Goal: Task Accomplishment & Management: Manage account settings

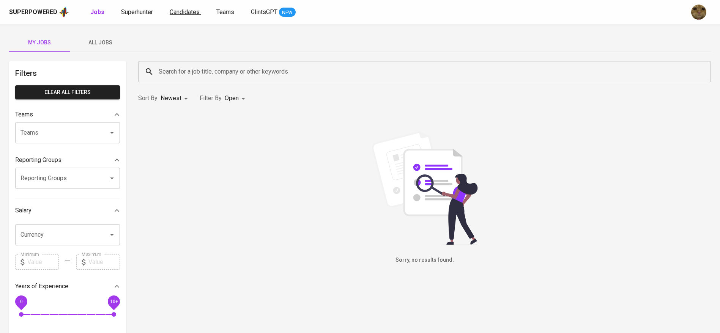
drag, startPoint x: 0, startPoint y: 0, endPoint x: 183, endPoint y: 13, distance: 183.1
click at [183, 13] on span "Candidates" at bounding box center [185, 11] width 30 height 7
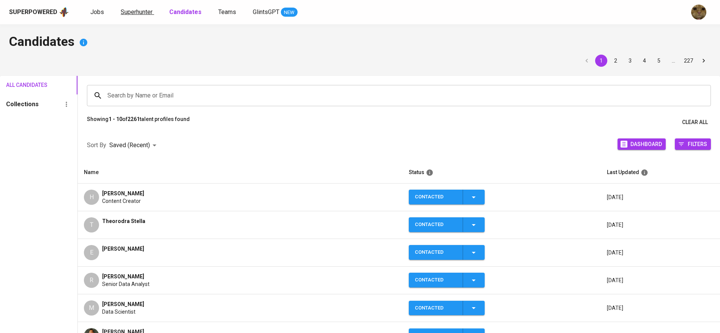
click at [148, 11] on span "Superhunter" at bounding box center [137, 11] width 32 height 7
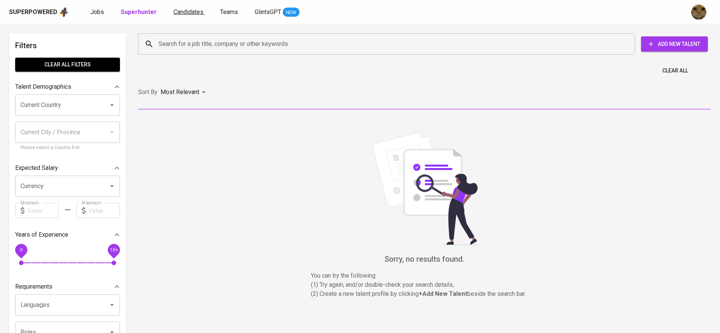
click at [177, 14] on span "Candidates" at bounding box center [189, 11] width 30 height 7
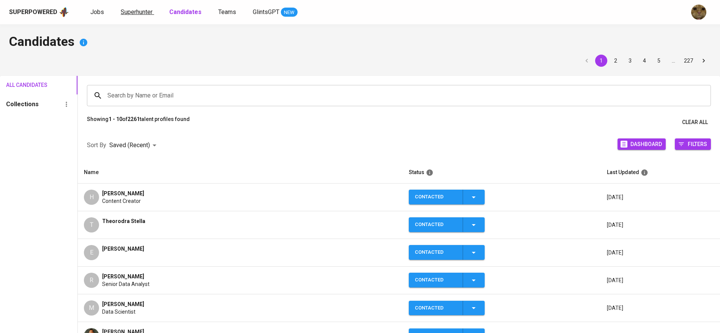
click at [134, 14] on span "Superhunter" at bounding box center [137, 11] width 32 height 7
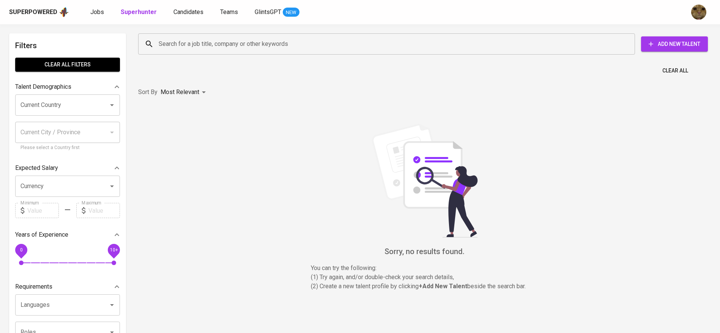
click at [215, 43] on input "Search for a job title, company or other keywords" at bounding box center [389, 44] width 464 height 14
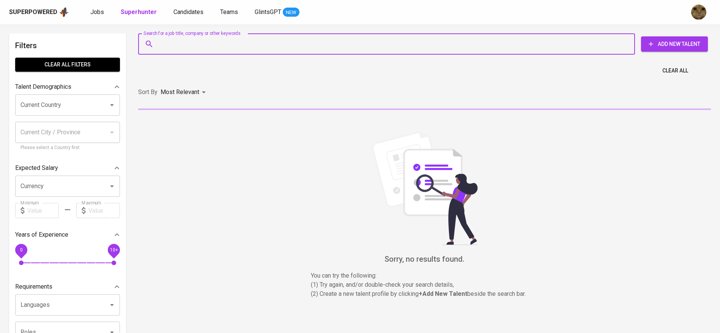
paste input "linggakenny@gmail.com"
type input "linggakenny@gmail.com"
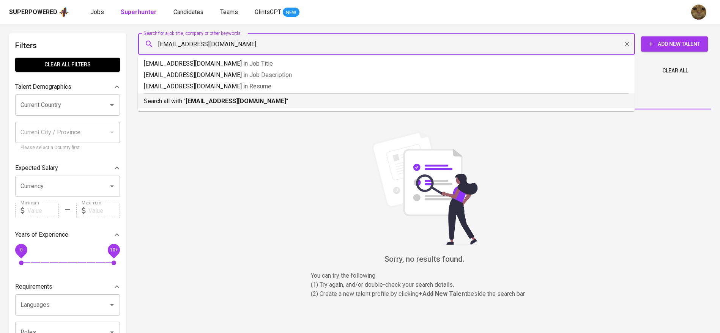
click at [185, 103] on p "Search all with " linggakenny@gmail.com "" at bounding box center [386, 101] width 485 height 9
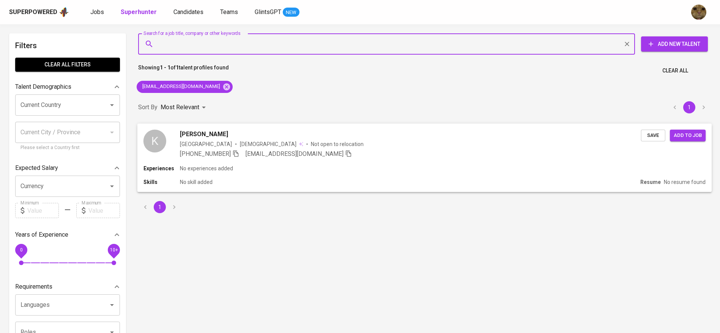
click at [290, 145] on div "Indonesia Male Not open to relocation" at bounding box center [410, 144] width 461 height 8
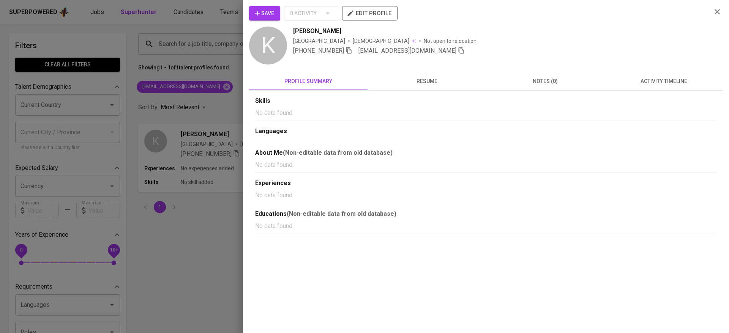
click at [637, 77] on span "activity timeline" at bounding box center [663, 81] width 109 height 9
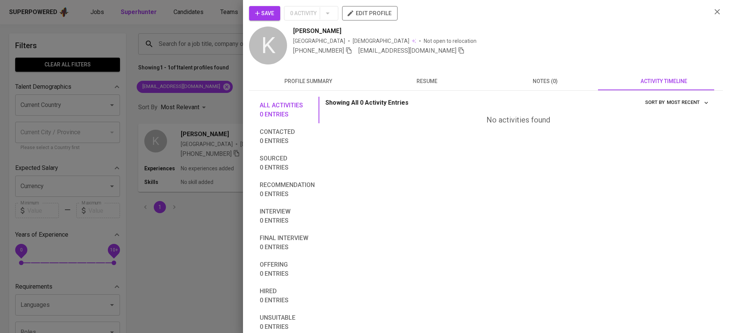
click at [264, 8] on button "Save" at bounding box center [264, 13] width 31 height 14
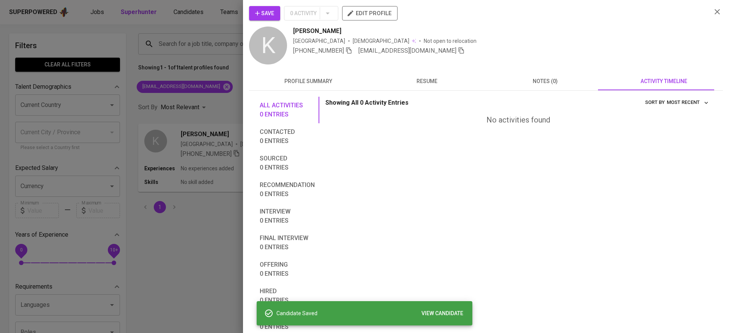
click at [163, 18] on div at bounding box center [364, 166] width 729 height 333
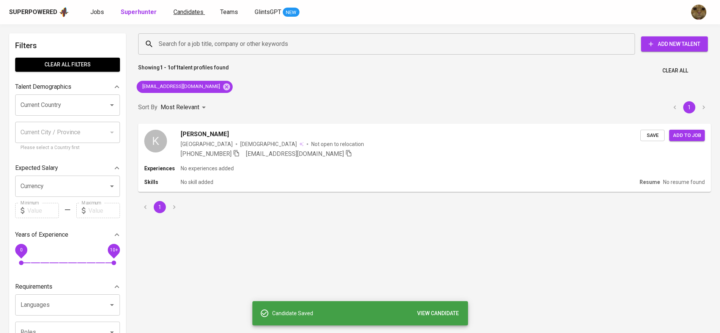
click at [189, 10] on span "Candidates" at bounding box center [189, 11] width 30 height 7
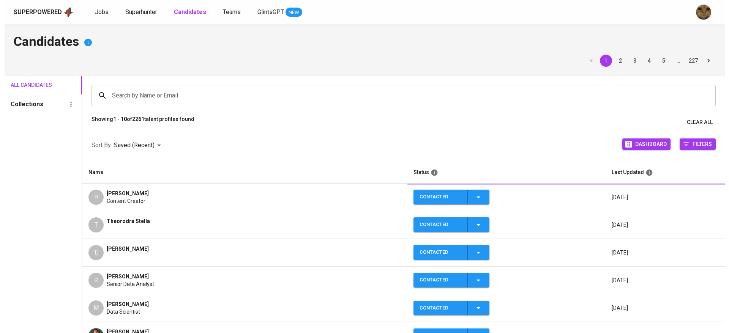
scroll to position [44, 0]
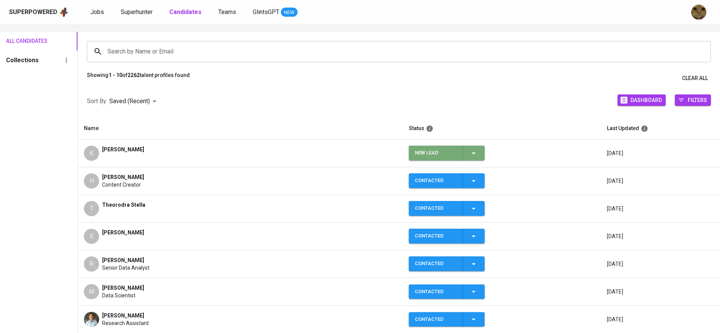
click at [473, 151] on icon "button" at bounding box center [473, 153] width 9 height 9
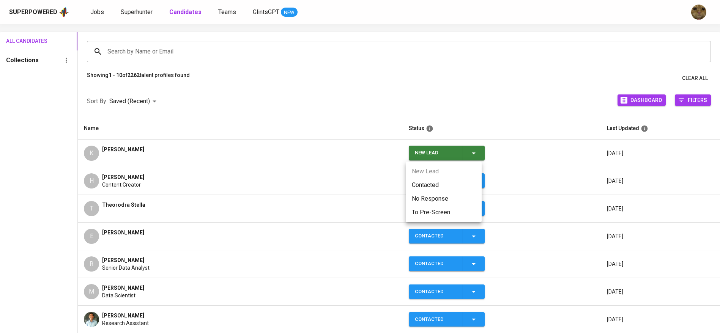
click at [427, 177] on ul "New Lead Contacted No Response To Pre-Screen" at bounding box center [444, 192] width 76 height 61
click at [422, 181] on li "Contacted" at bounding box center [444, 185] width 76 height 14
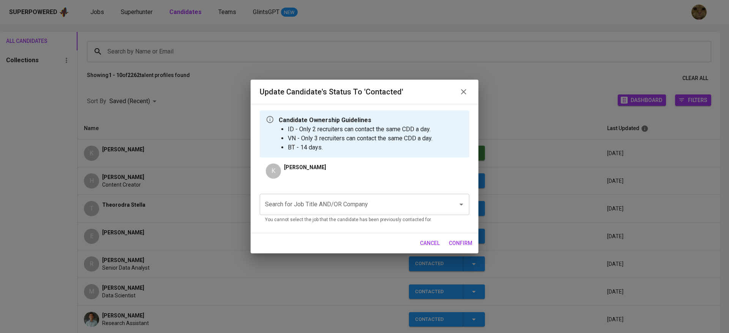
click at [278, 216] on div "Search for Job Title AND/OR Company Search for Job Title AND/OR Company You can…" at bounding box center [365, 209] width 210 height 30
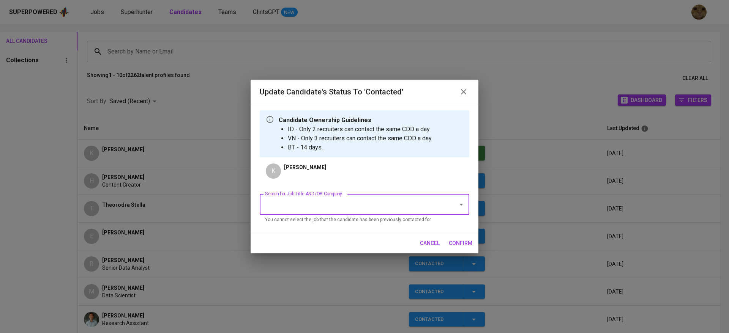
type input "k"
type input "fitluc"
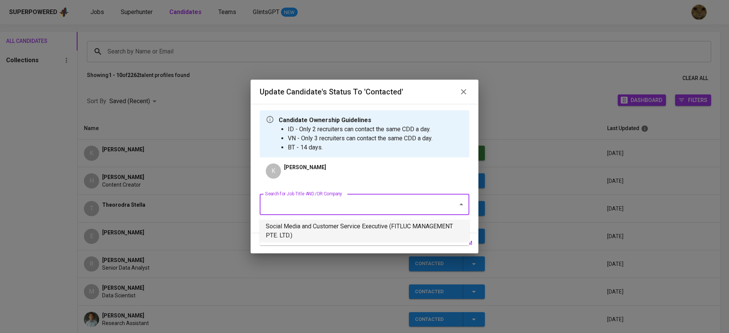
click at [394, 229] on li "Social Media and Customer Service Executive (FITLUC MANAGEMENT PTE. LTD.)" at bounding box center [365, 231] width 210 height 23
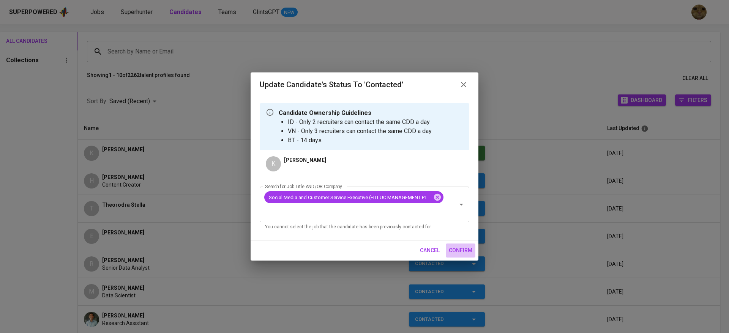
click at [465, 247] on span "confirm" at bounding box center [461, 250] width 24 height 9
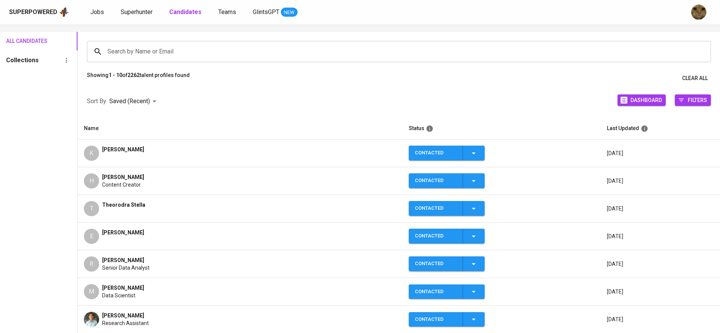
click at [171, 220] on td "T Theorodra Stella" at bounding box center [240, 209] width 325 height 28
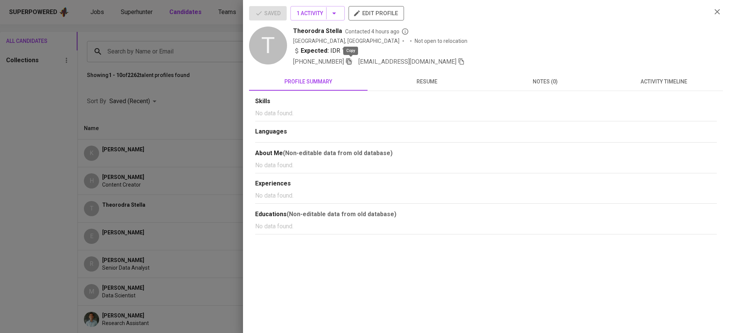
click at [351, 61] on icon "button" at bounding box center [348, 61] width 7 height 7
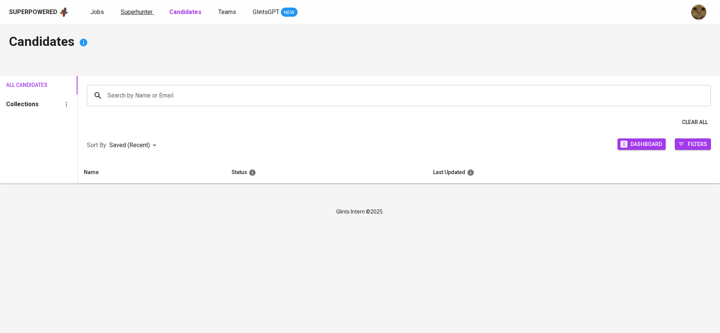
click at [138, 11] on span "Superhunter" at bounding box center [137, 11] width 32 height 7
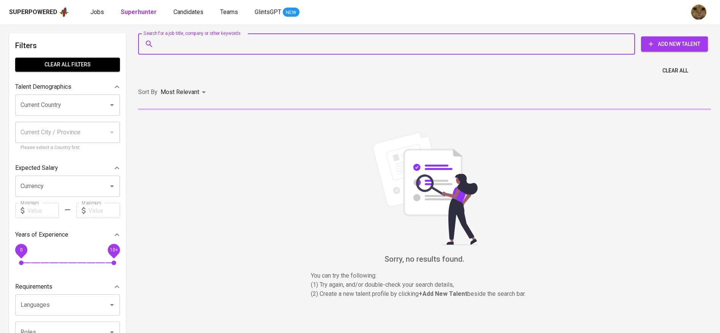
click at [178, 49] on input "Search for a job title, company or other keywords" at bounding box center [389, 44] width 464 height 14
paste input "[EMAIL_ADDRESS][DOMAIN_NAME]"
type input "[EMAIL_ADDRESS][DOMAIN_NAME]"
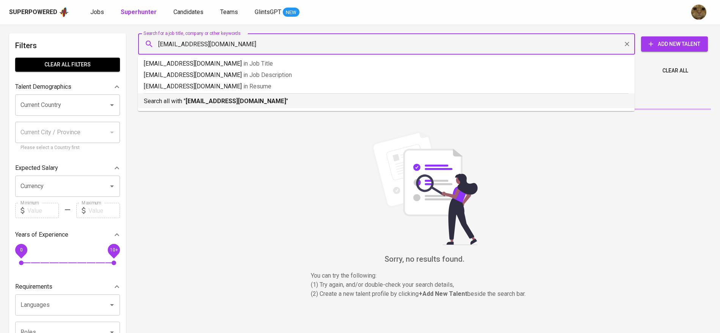
click at [175, 102] on p "Search all with " [EMAIL_ADDRESS][DOMAIN_NAME] "" at bounding box center [386, 101] width 485 height 9
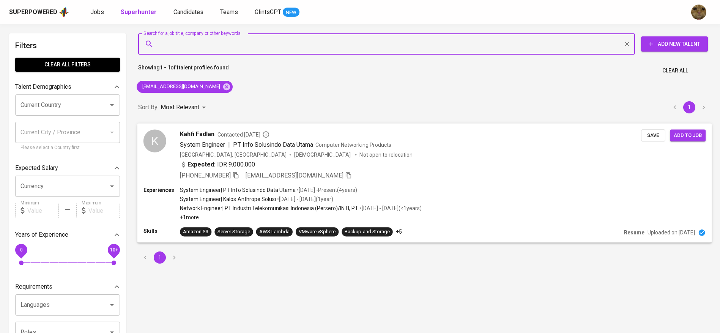
click at [383, 172] on div "[PHONE_NUMBER] [EMAIL_ADDRESS][DOMAIN_NAME]" at bounding box center [410, 175] width 461 height 9
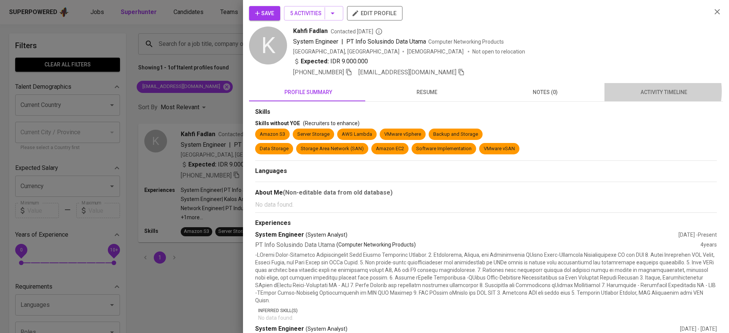
click at [647, 91] on span "activity timeline" at bounding box center [663, 92] width 109 height 9
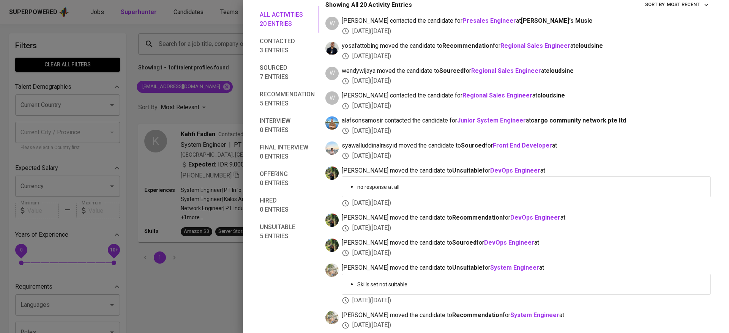
scroll to position [109, 0]
click at [285, 47] on span "Contacted 3 entries" at bounding box center [287, 46] width 55 height 18
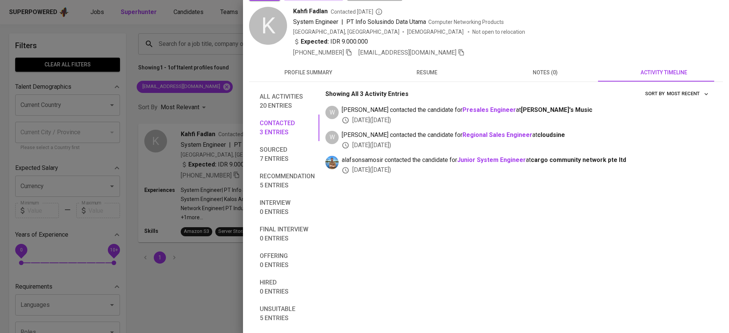
click at [290, 159] on span "Sourced 7 entries" at bounding box center [287, 154] width 55 height 18
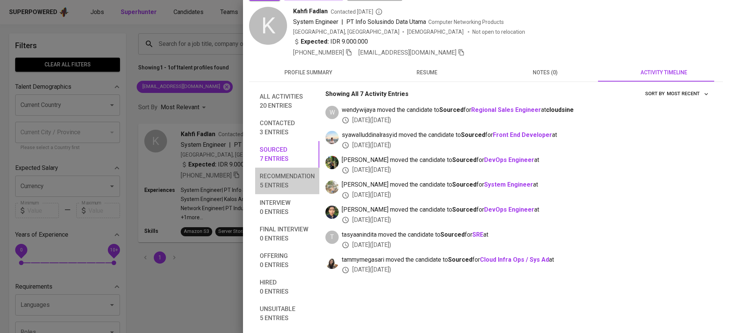
click at [281, 181] on span "Recommendation 5 entries" at bounding box center [287, 181] width 55 height 18
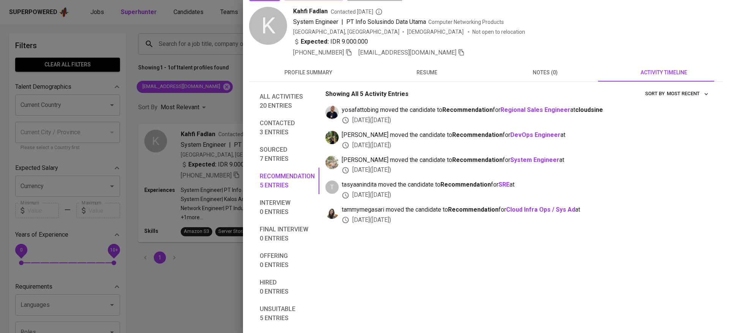
scroll to position [0, 0]
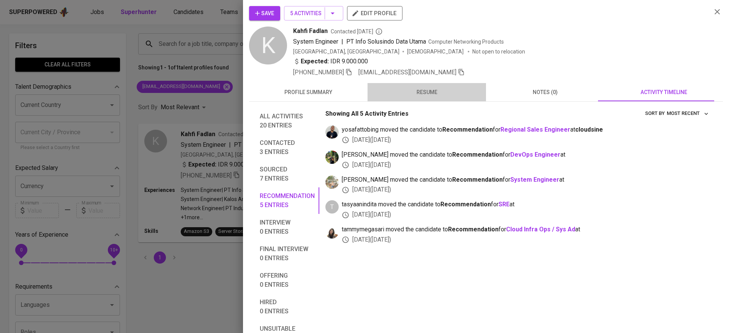
click at [427, 92] on span "resume" at bounding box center [426, 92] width 109 height 9
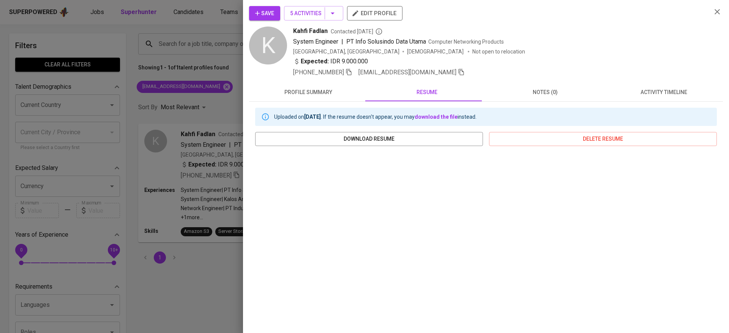
click at [270, 9] on span "Save" at bounding box center [264, 13] width 19 height 9
click at [190, 17] on div at bounding box center [364, 166] width 729 height 333
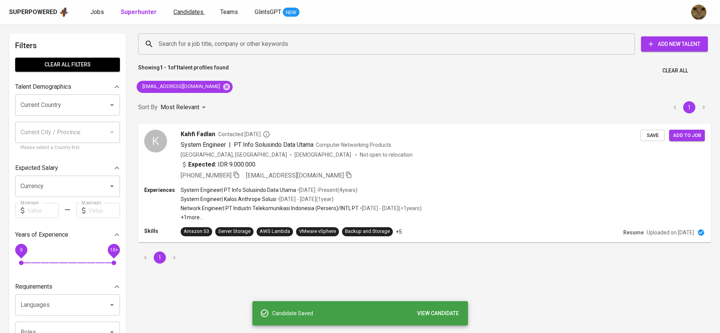
click at [181, 16] on link "Candidates" at bounding box center [190, 12] width 32 height 9
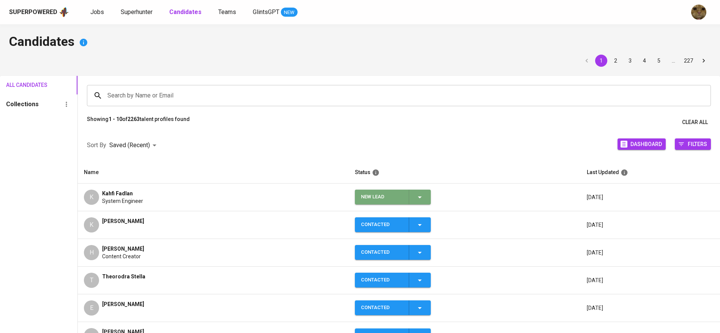
click at [428, 197] on span "New Lead" at bounding box center [393, 197] width 70 height 15
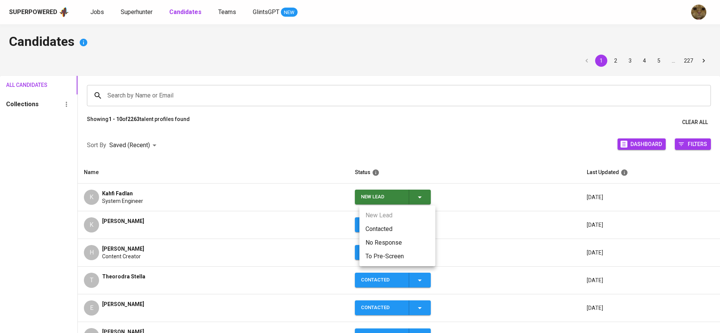
click at [380, 231] on li "Contacted" at bounding box center [398, 229] width 76 height 14
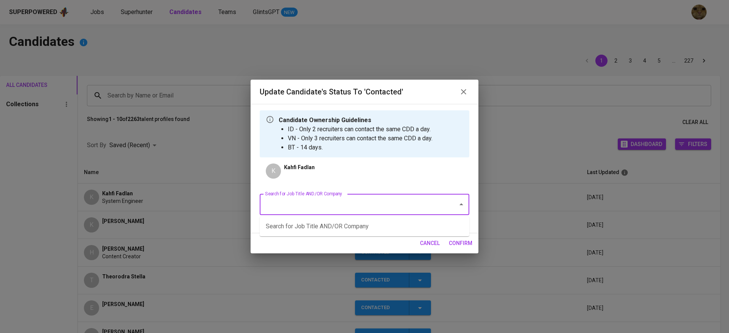
click at [292, 207] on input "Search for Job Title AND/OR Company" at bounding box center [353, 204] width 181 height 14
type input "grandtech"
click at [325, 211] on input "Search for Job Title AND/OR Company" at bounding box center [353, 204] width 181 height 14
click at [301, 229] on li "Cloud Pre-sales Engineer (GrandTech Cloud Services)" at bounding box center [365, 227] width 210 height 14
type input "gr"
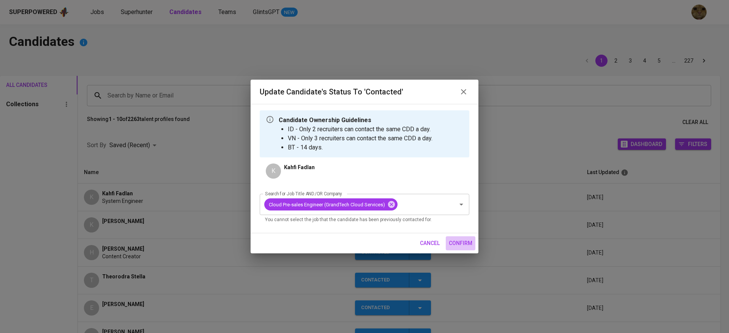
click at [468, 249] on button "confirm" at bounding box center [461, 244] width 30 height 14
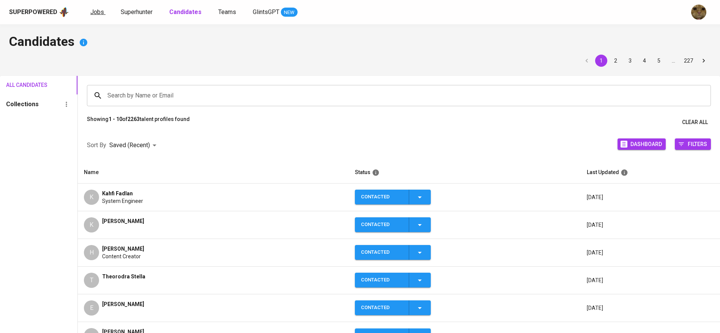
click at [94, 13] on span "Jobs" at bounding box center [97, 11] width 14 height 7
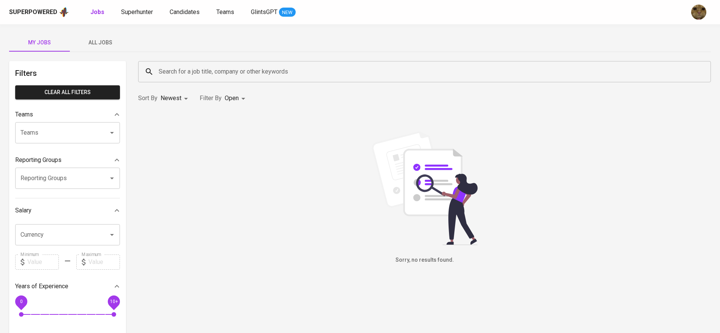
click at [90, 39] on span "All Jobs" at bounding box center [100, 42] width 52 height 9
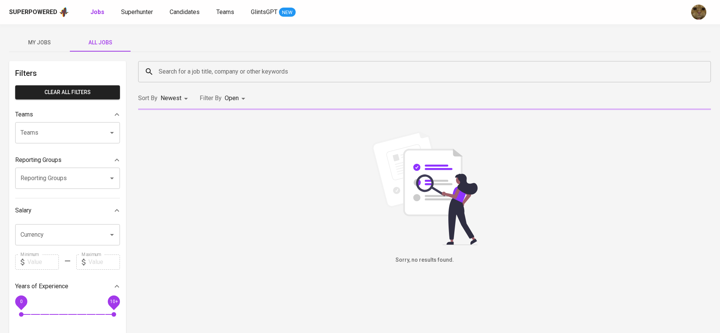
click at [181, 67] on input "Search for a job title, company or other keywords" at bounding box center [426, 72] width 539 height 14
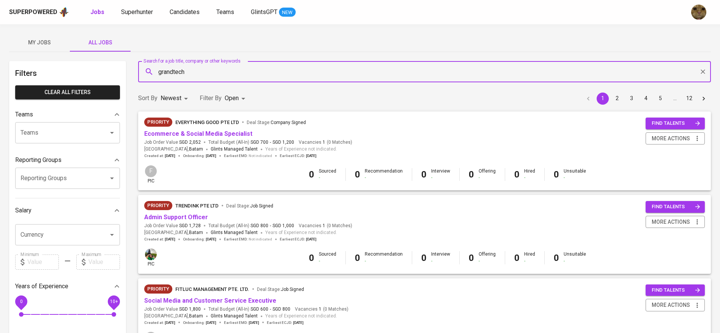
type input "grandtech"
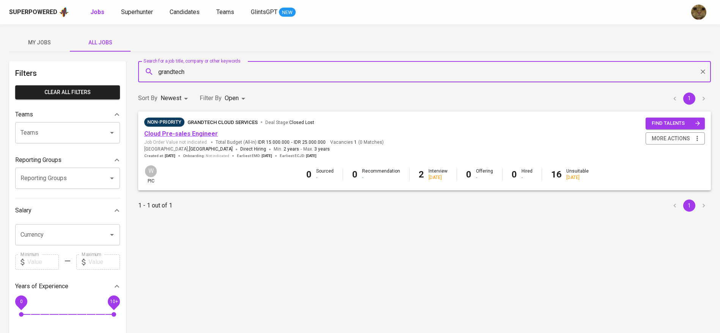
click at [187, 130] on link "Cloud Pre-sales Engineer" at bounding box center [181, 133] width 74 height 7
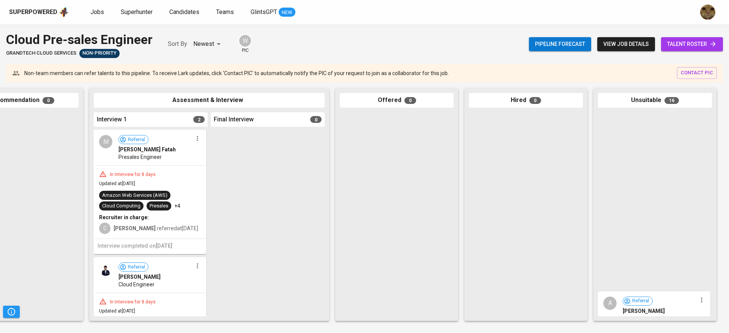
scroll to position [1471, 0]
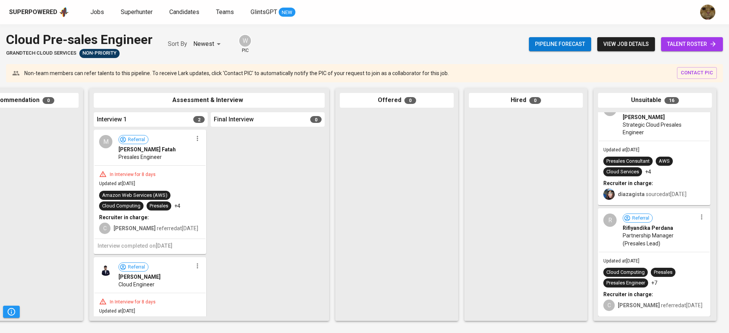
click at [632, 269] on div "Cloud Computing" at bounding box center [625, 272] width 38 height 7
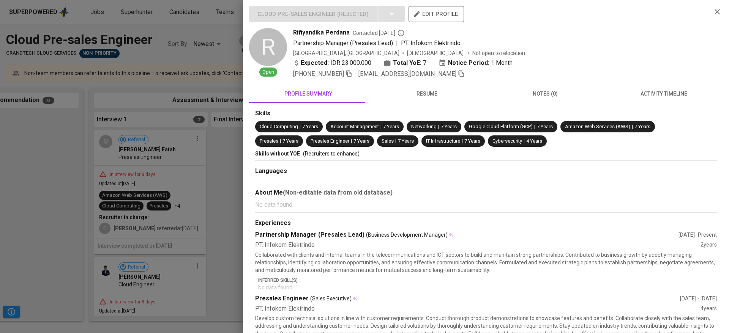
click at [674, 79] on div "Cloud Pre-sales Engineer ( Rejected ) edit profile R Open Rifiyandika Perdana C…" at bounding box center [486, 225] width 474 height 439
click at [665, 87] on button "activity timeline" at bounding box center [663, 94] width 118 height 18
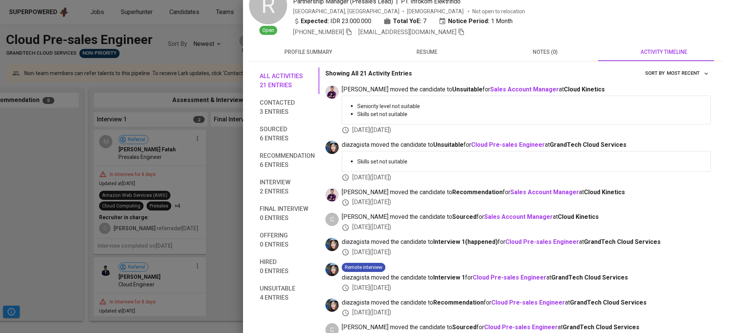
scroll to position [43, 0]
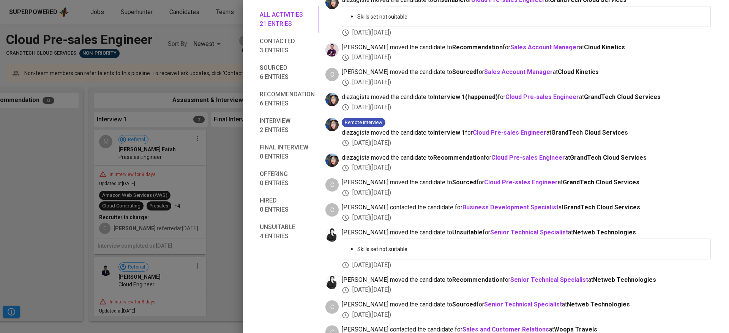
click at [140, 222] on div at bounding box center [364, 166] width 729 height 333
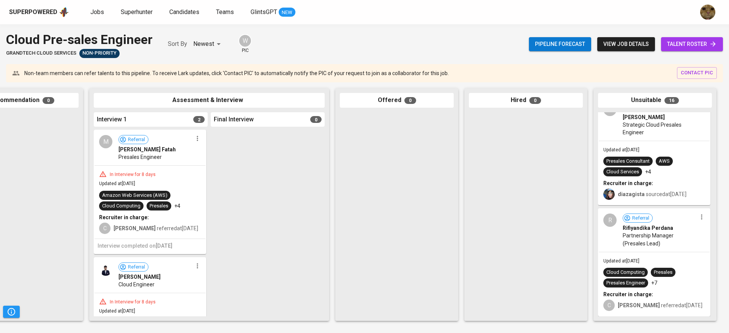
scroll to position [73, 0]
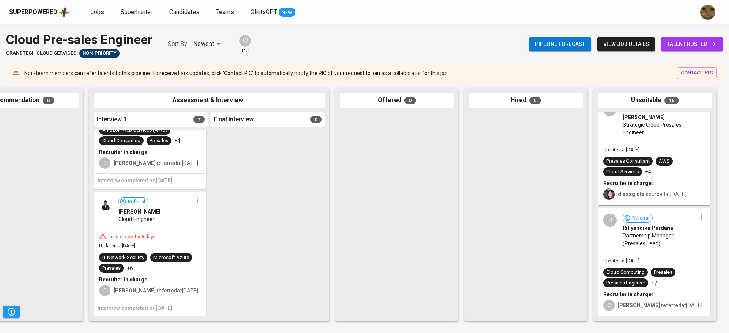
click at [167, 288] on div "In Interview for 8 days Updated at [DATE] IT Network Security Microsoft Azure P…" at bounding box center [150, 264] width 111 height 73
